Goal: Task Accomplishment & Management: Use online tool/utility

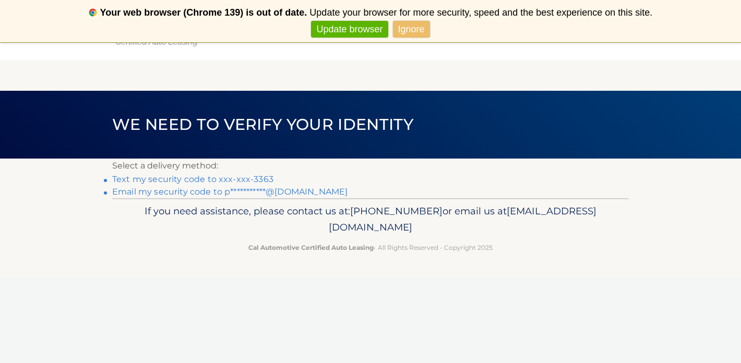
scroll to position [15, 0]
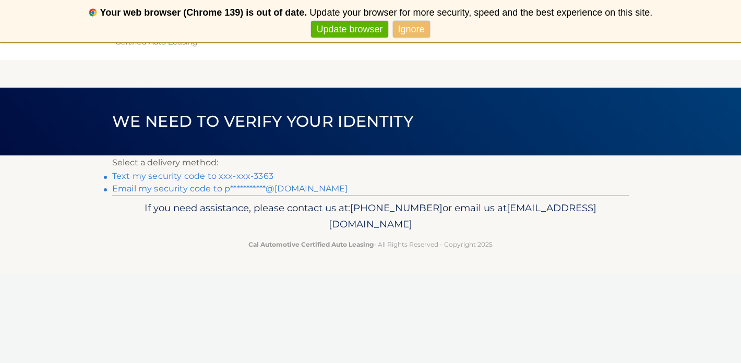
click at [241, 174] on link "Text my security code to xxx-xxx-3363" at bounding box center [192, 176] width 161 height 10
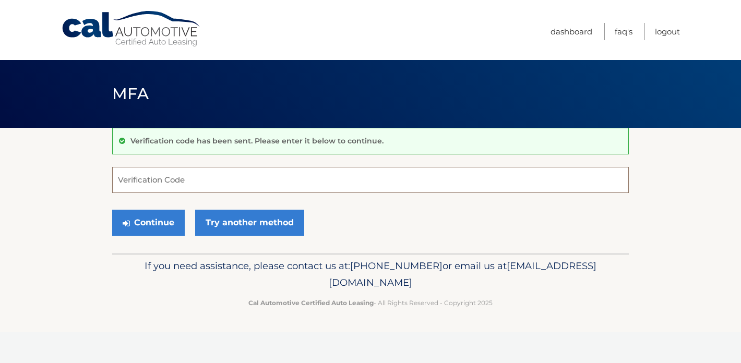
click at [204, 181] on input "Verification Code" at bounding box center [370, 180] width 517 height 26
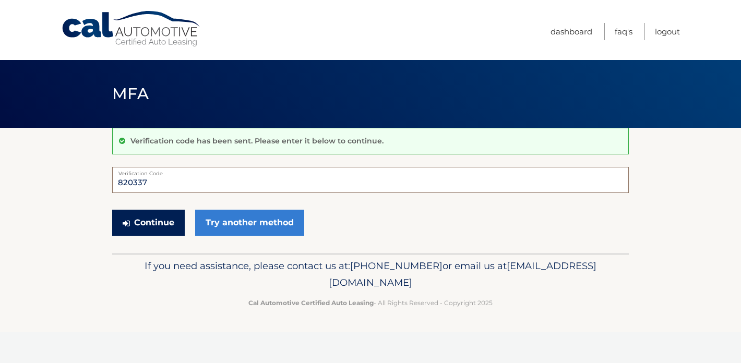
type input "820337"
click at [163, 225] on button "Continue" at bounding box center [148, 223] width 73 height 26
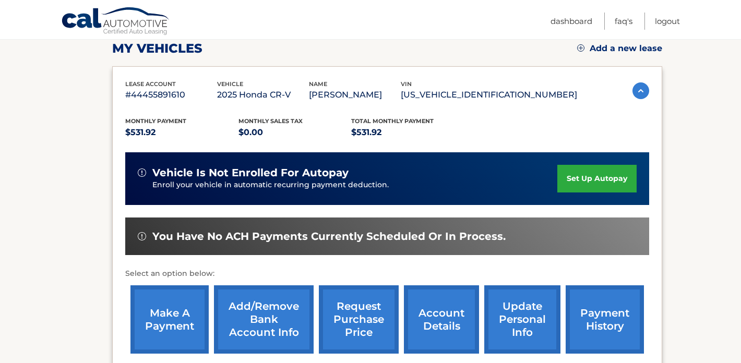
scroll to position [146, 0]
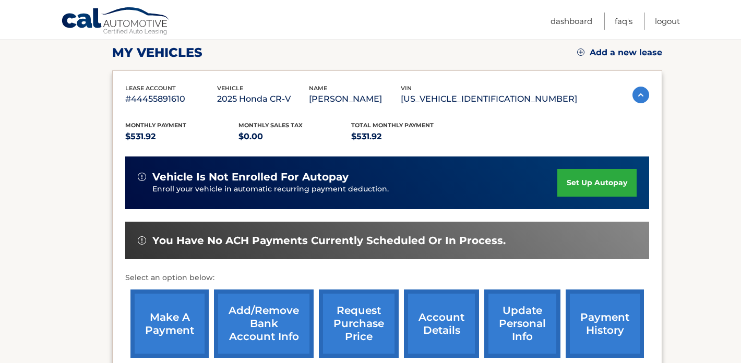
click at [170, 314] on link "make a payment" at bounding box center [169, 324] width 78 height 68
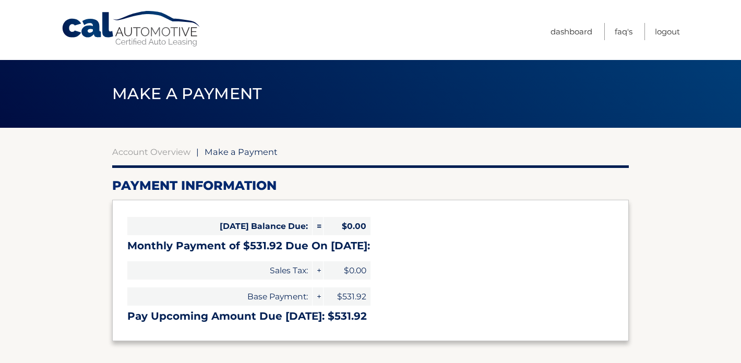
select select "Njk2Njg0ZmEtNzU4Zi00Zjg1LWE4OTYtZWY4NTNjZDMyZTU1"
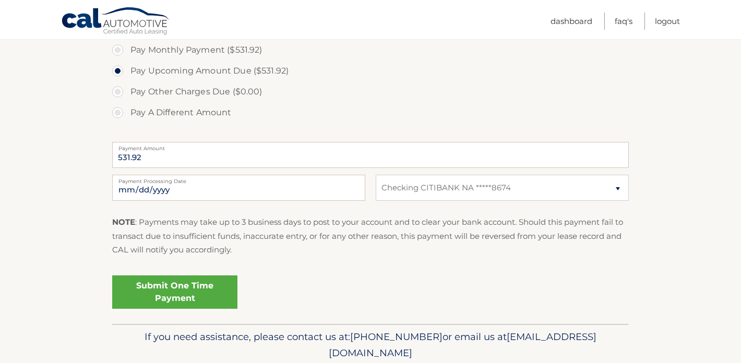
scroll to position [349, 0]
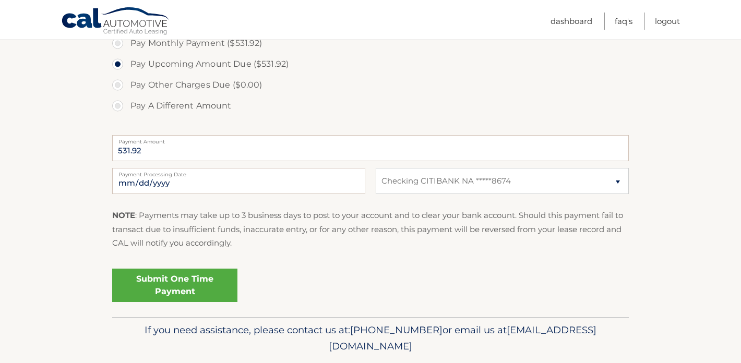
click at [160, 291] on link "Submit One Time Payment" at bounding box center [174, 285] width 125 height 33
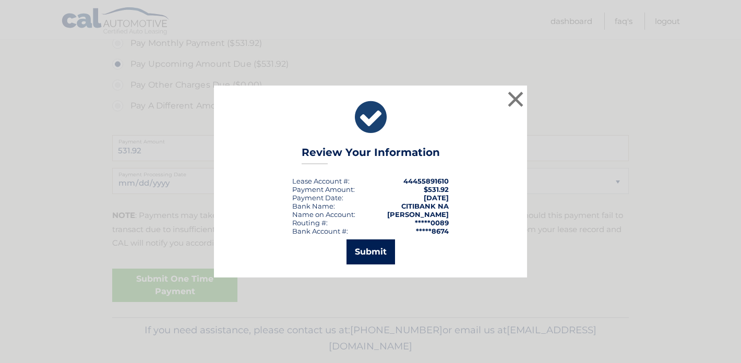
click at [371, 243] on button "Submit" at bounding box center [371, 252] width 49 height 25
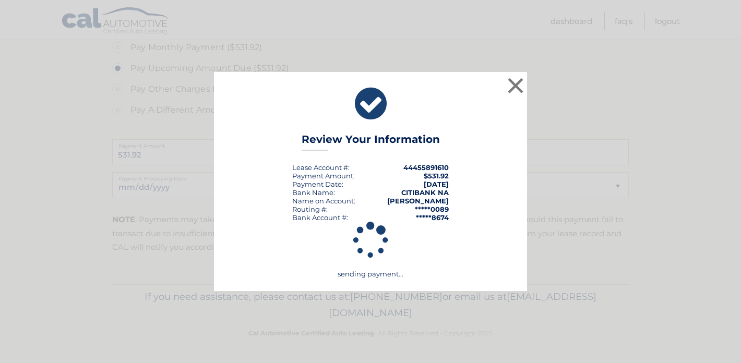
scroll to position [345, 0]
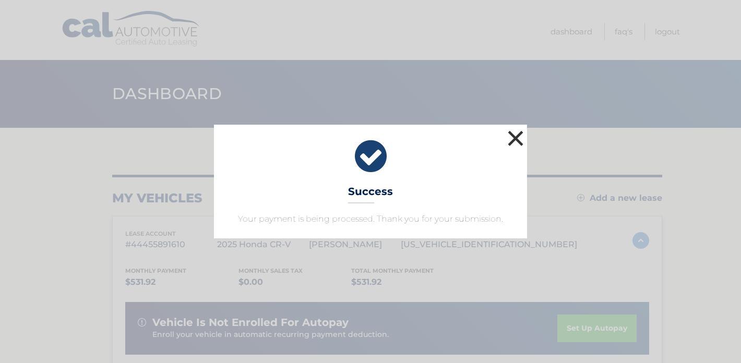
click at [519, 138] on button "×" at bounding box center [515, 138] width 21 height 21
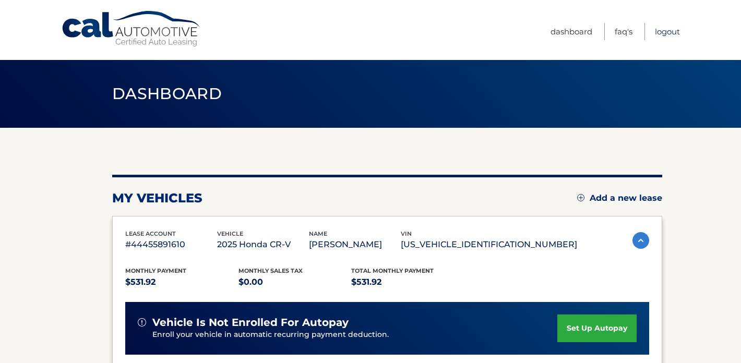
click at [671, 32] on link "Logout" at bounding box center [667, 31] width 25 height 17
